Goal: Transaction & Acquisition: Obtain resource

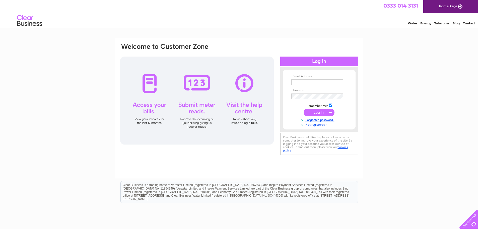
type input "[EMAIL_ADDRESS][DOMAIN_NAME]"
click at [321, 112] on input "submit" at bounding box center [319, 112] width 31 height 7
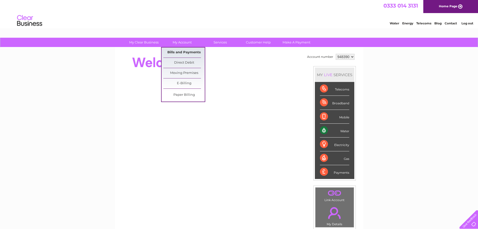
click at [185, 52] on link "Bills and Payments" at bounding box center [183, 52] width 41 height 10
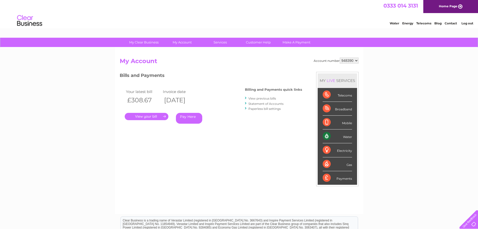
click at [138, 117] on link "." at bounding box center [147, 116] width 44 height 7
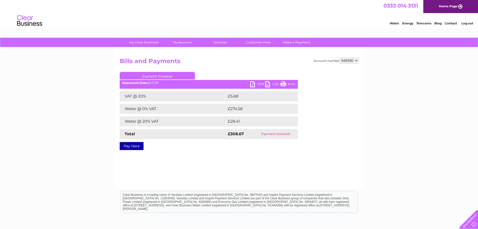
click at [257, 84] on link "PDF" at bounding box center [257, 84] width 15 height 7
